Goal: Task Accomplishment & Management: Manage account settings

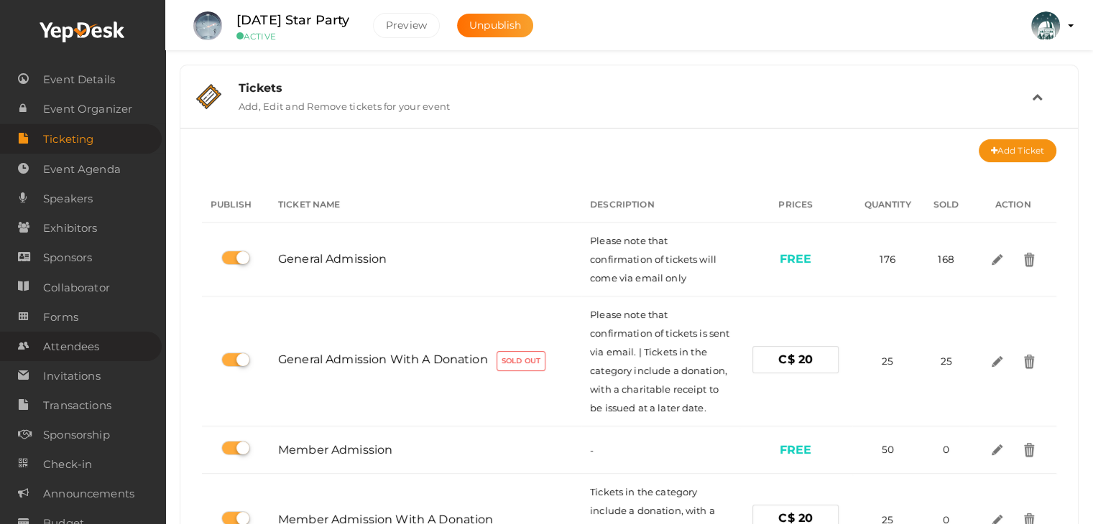
click at [80, 351] on span "Attendees" at bounding box center [71, 347] width 56 height 29
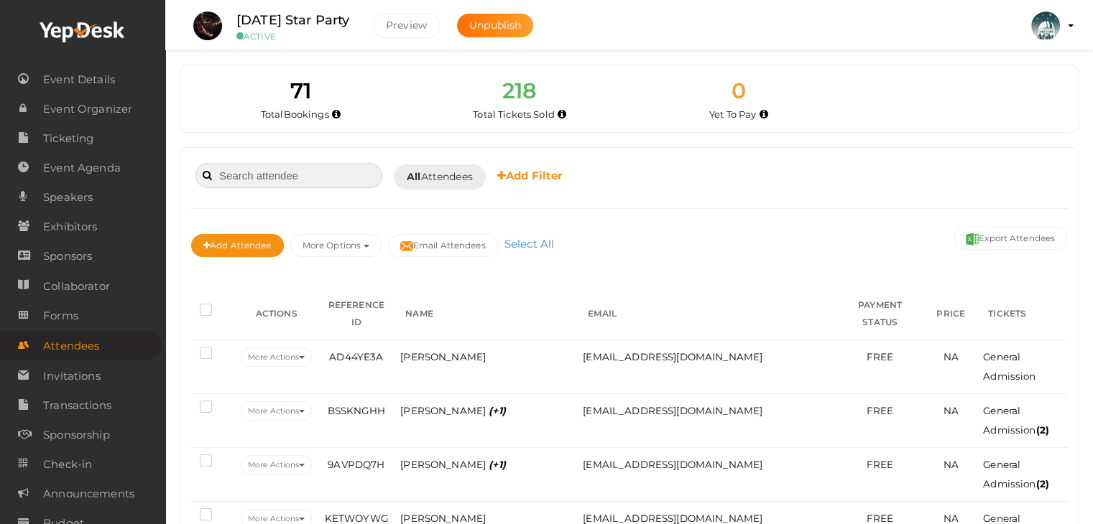
click at [249, 187] on input at bounding box center [288, 175] width 187 height 25
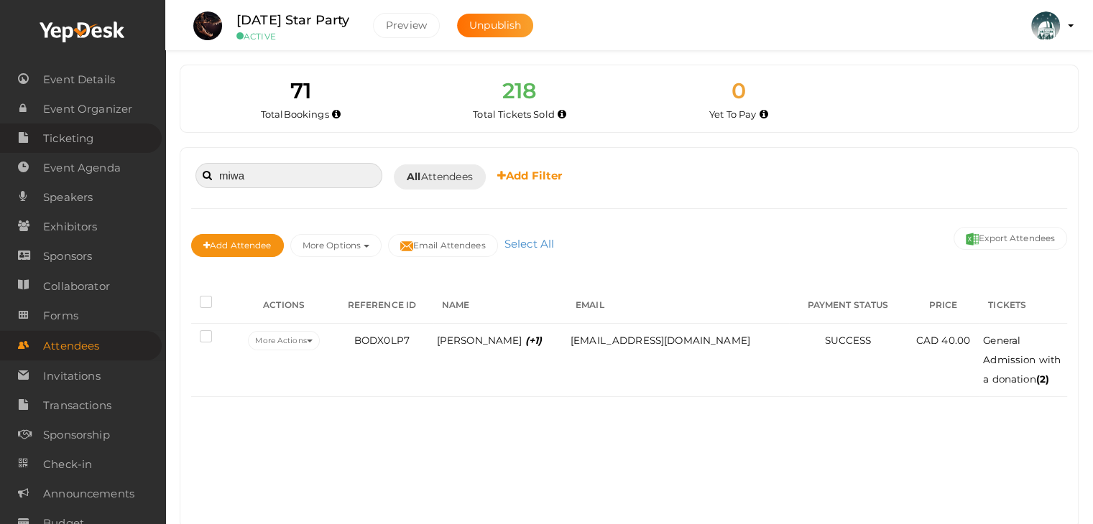
type input "miwa"
click at [69, 136] on span "Ticketing" at bounding box center [68, 138] width 50 height 29
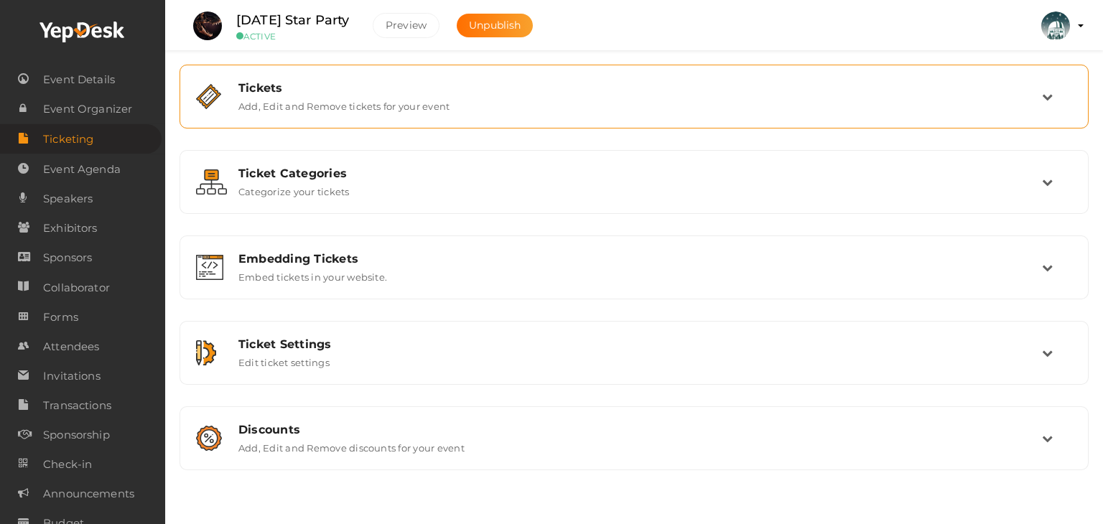
click at [236, 97] on div "Tickets Add, Edit and Remove tickets for your event" at bounding box center [635, 96] width 815 height 31
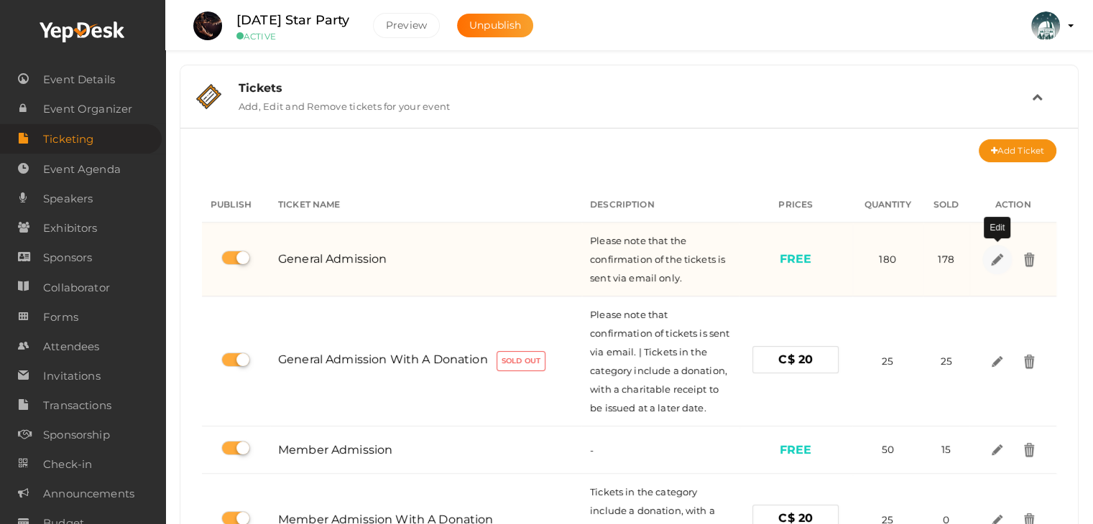
click at [992, 259] on img at bounding box center [996, 259] width 17 height 17
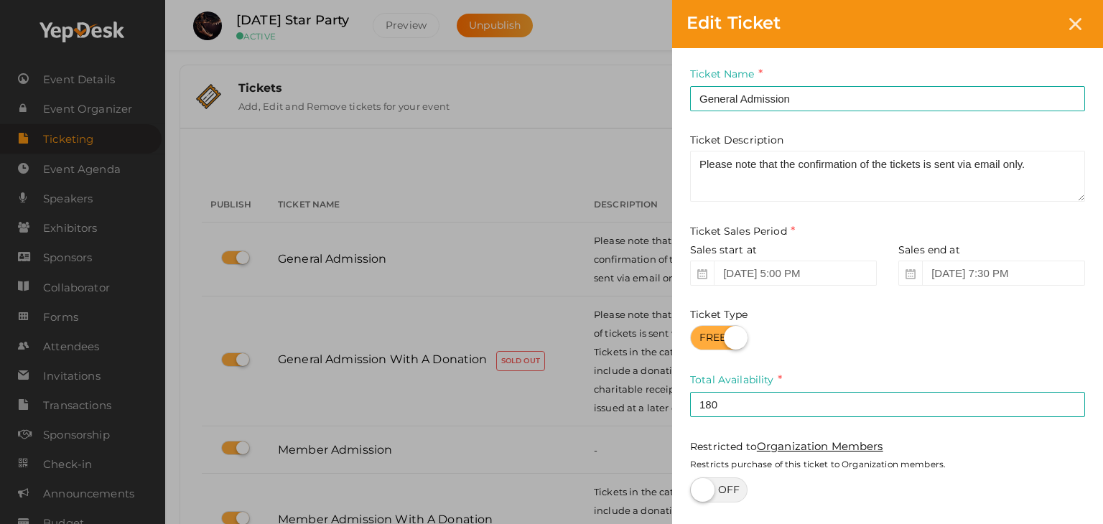
click at [734, 389] on label "Total Availability" at bounding box center [736, 380] width 92 height 17
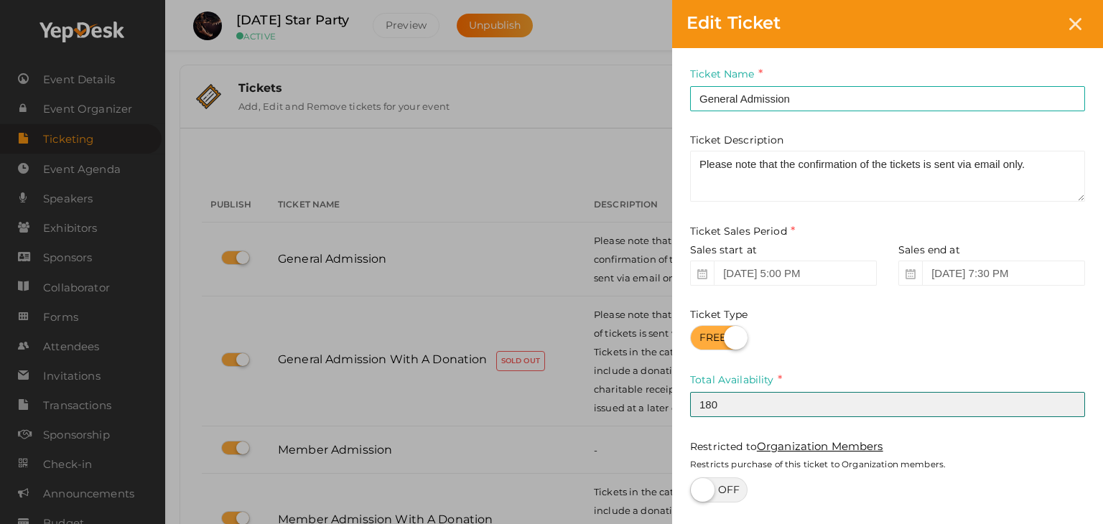
click at [737, 400] on input "180" at bounding box center [887, 404] width 395 height 25
type input "178"
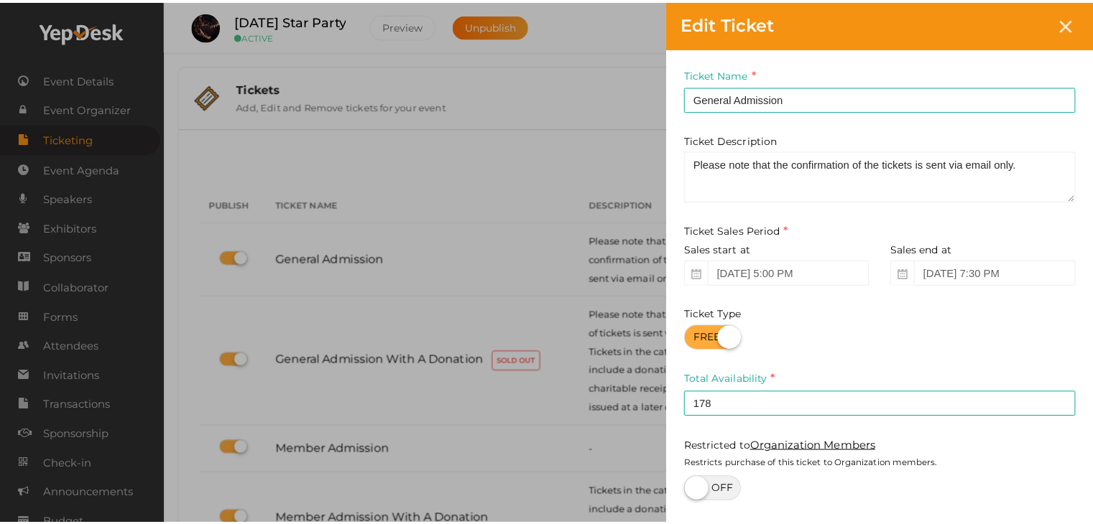
scroll to position [116, 0]
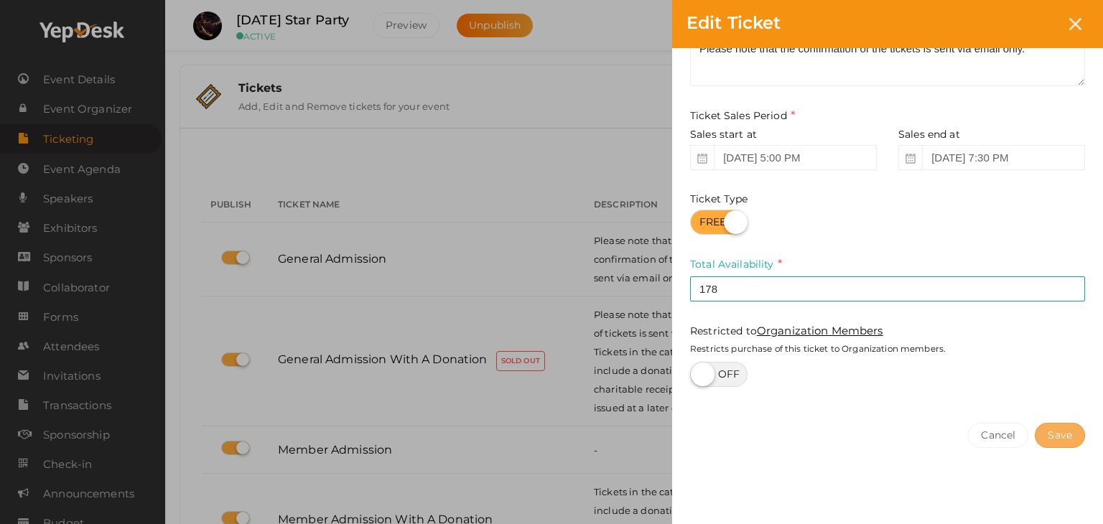
click at [1068, 437] on button "Save" at bounding box center [1060, 435] width 50 height 25
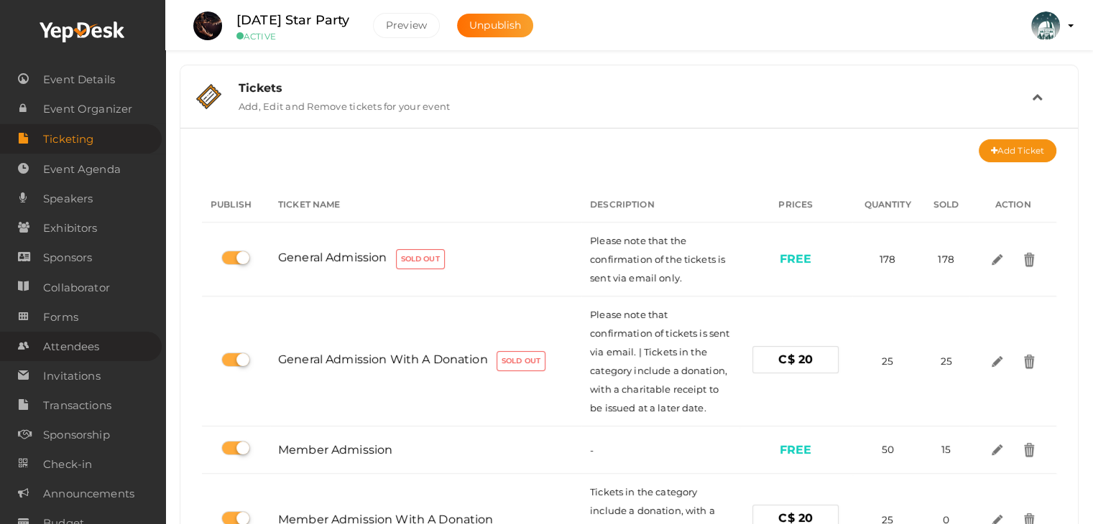
click at [80, 338] on span "Attendees" at bounding box center [71, 347] width 56 height 29
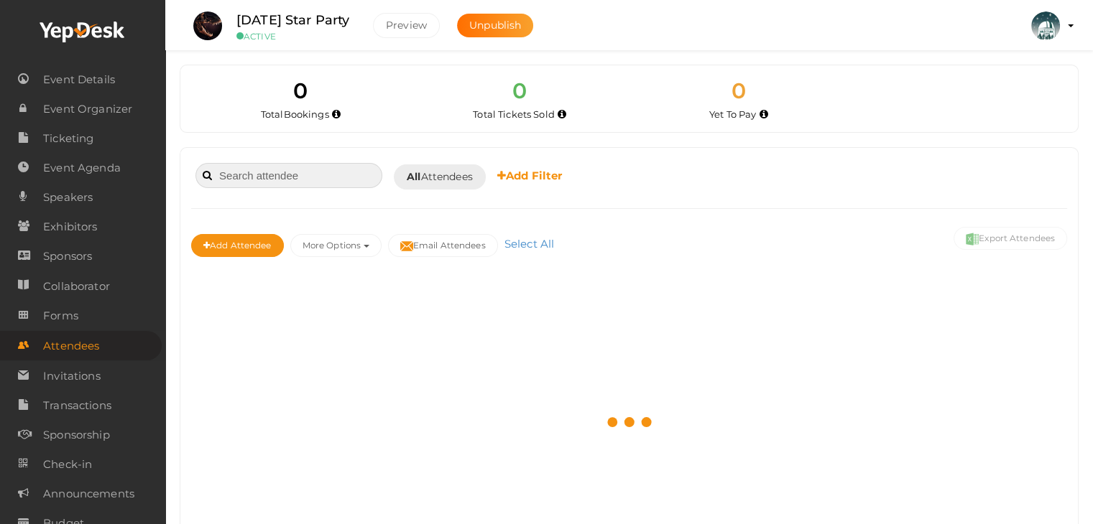
click at [244, 179] on input at bounding box center [288, 175] width 187 height 25
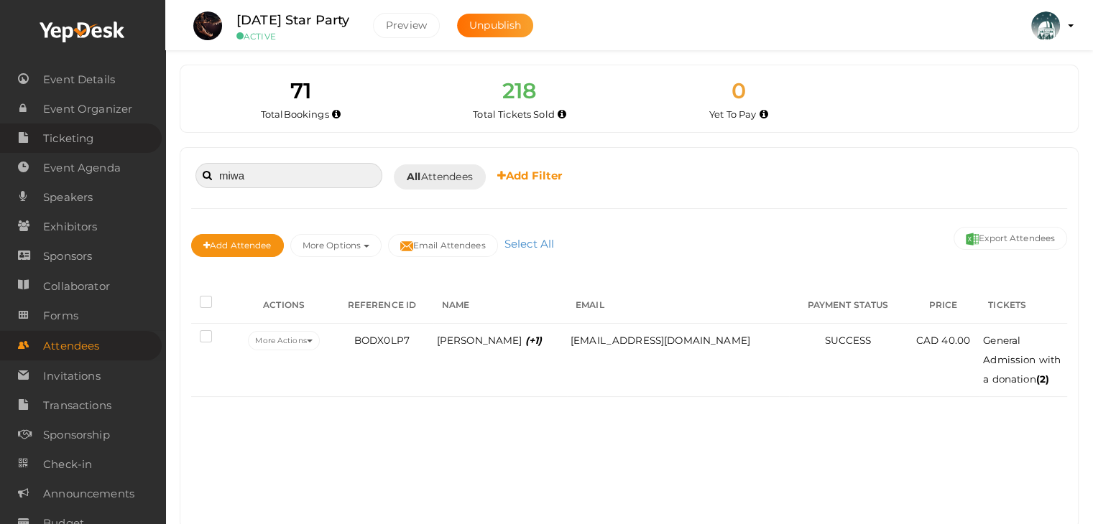
type input "miwa"
click at [64, 142] on span "Ticketing" at bounding box center [68, 138] width 50 height 29
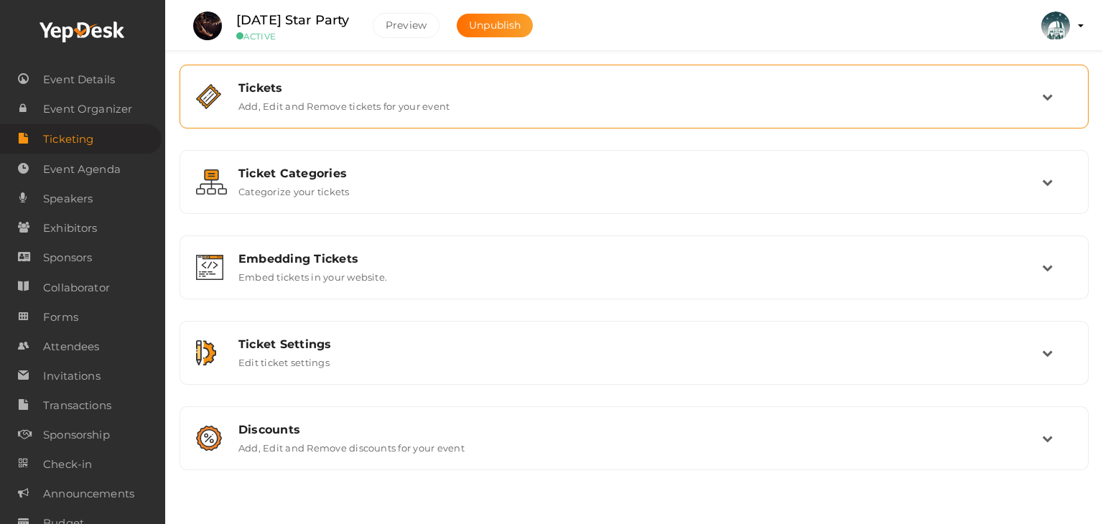
click at [417, 96] on label "Add, Edit and Remove tickets for your event" at bounding box center [343, 103] width 211 height 17
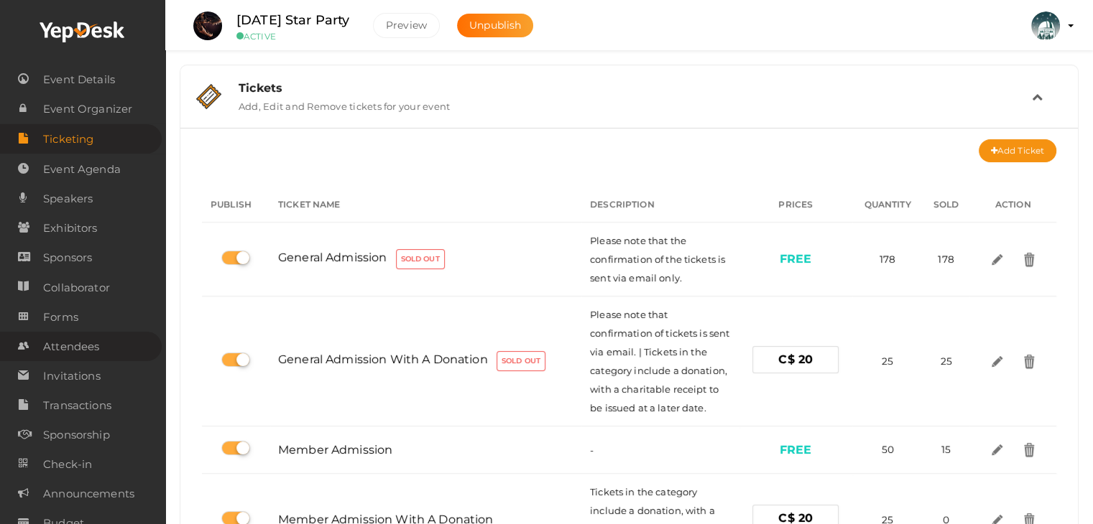
click at [79, 343] on span "Attendees" at bounding box center [71, 347] width 56 height 29
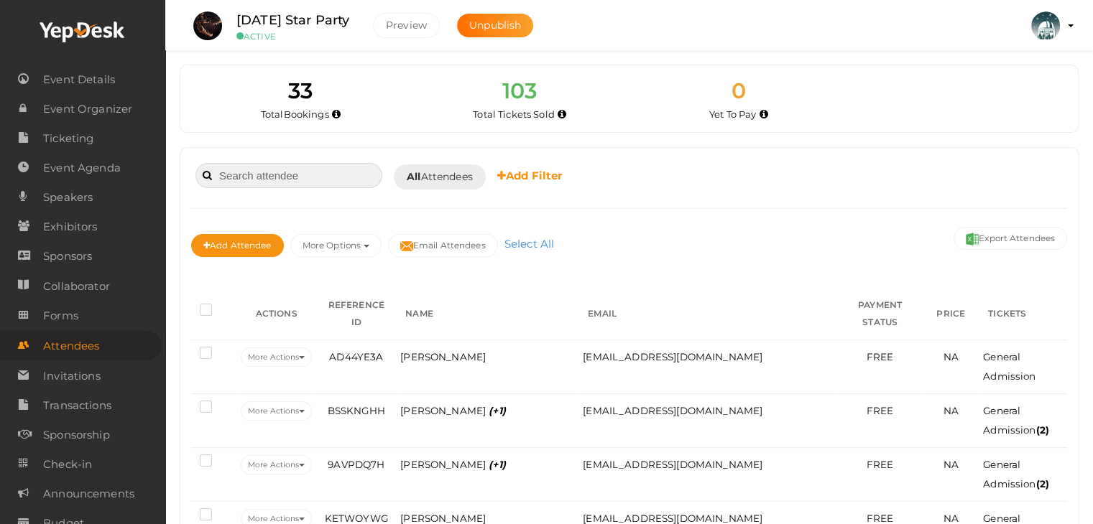
click at [227, 173] on input at bounding box center [288, 175] width 187 height 25
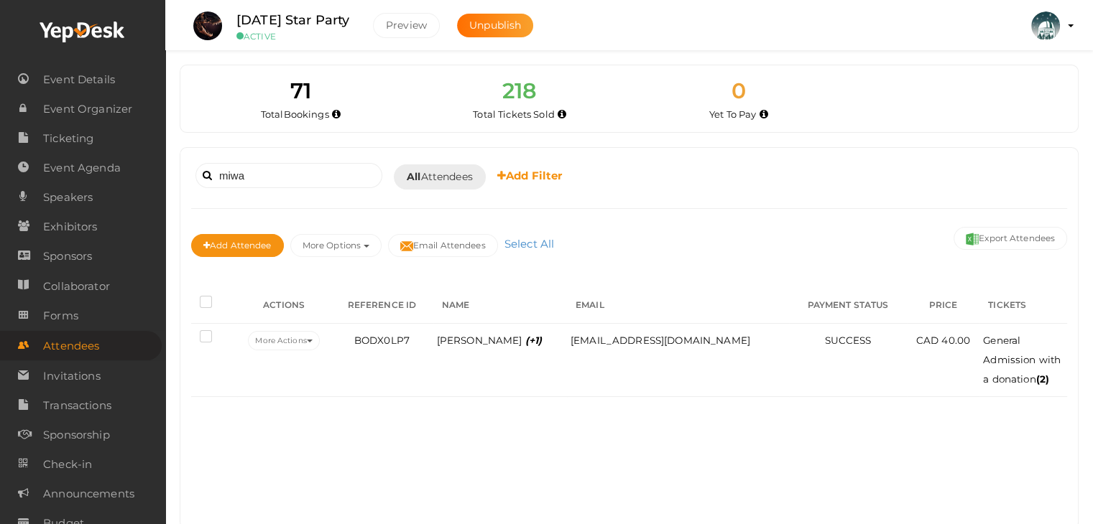
drag, startPoint x: 572, startPoint y: 340, endPoint x: 618, endPoint y: 434, distance: 104.7
click at [618, 434] on div "miwa Booked for Today Today Tomorrow This Week Custom Date All Attendees All Ye…" at bounding box center [628, 338] width 897 height 381
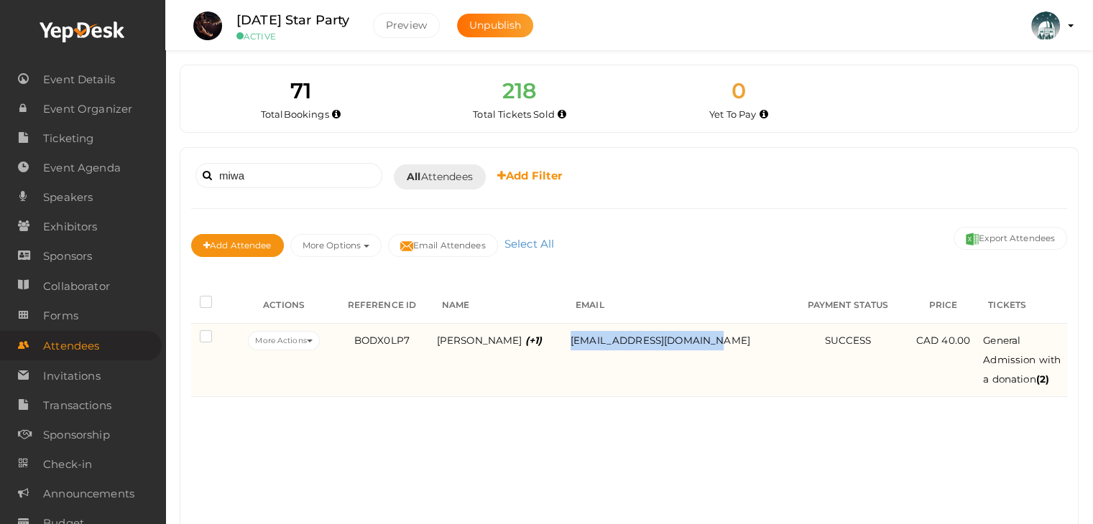
drag, startPoint x: 703, startPoint y: 340, endPoint x: 555, endPoint y: 348, distance: 148.2
click at [555, 348] on tr "More Actions Edit Attendee Delete Attendee Resend Confirmation BODX0LP7 (+1)" at bounding box center [629, 359] width 876 height 73
copy tr "miwainvictoria@gmail.com"
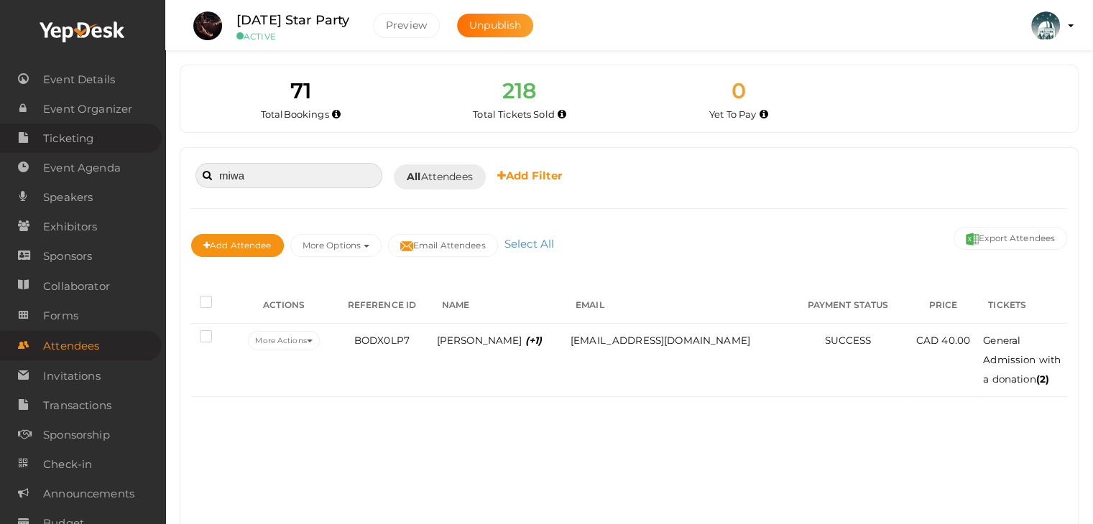
drag, startPoint x: 262, startPoint y: 177, endPoint x: 0, endPoint y: 124, distance: 267.4
click at [0, 127] on body "Discover Events How it works Powerful Registration / Ticketing Start selling yo…" at bounding box center [546, 262] width 1093 height 524
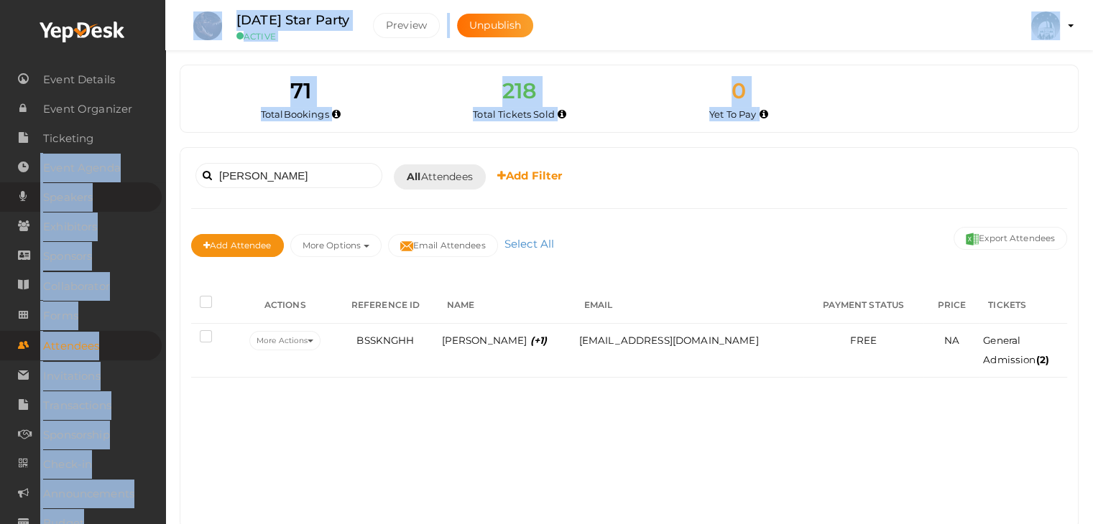
drag, startPoint x: 234, startPoint y: 160, endPoint x: 53, endPoint y: 204, distance: 186.3
click at [0, 183] on body "Discover Events How it works Powerful Registration / Ticketing Start selling yo…" at bounding box center [546, 262] width 1093 height 524
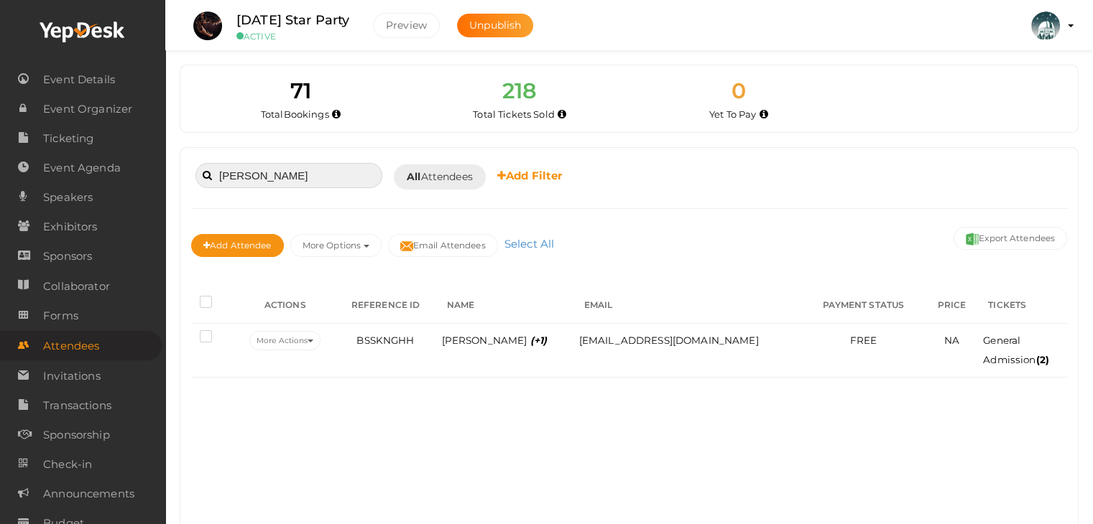
click at [279, 167] on input "parsons" at bounding box center [288, 175] width 187 height 25
type input "p"
type input "aylin"
click at [70, 354] on span "Attendees" at bounding box center [71, 346] width 56 height 29
drag, startPoint x: 281, startPoint y: 168, endPoint x: 0, endPoint y: 93, distance: 290.8
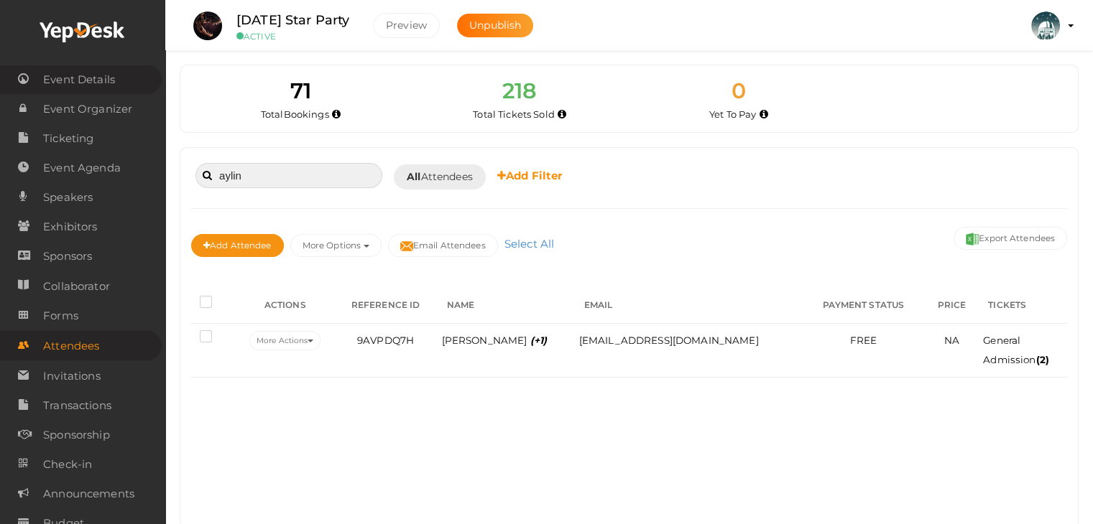
click at [0, 93] on body "Discover Events How it works Powerful Registration / Ticketing Start selling yo…" at bounding box center [546, 262] width 1093 height 524
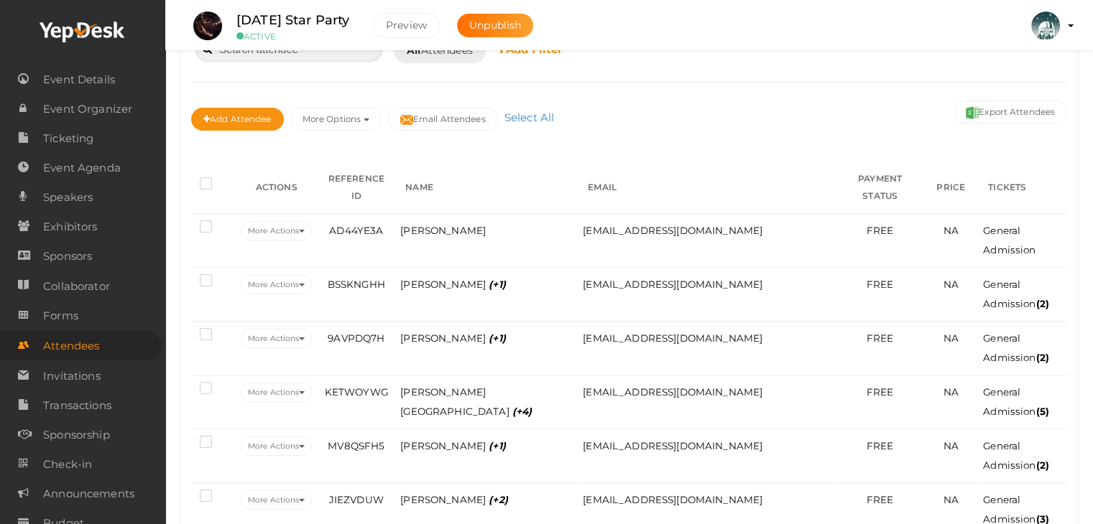
scroll to position [144, 0]
